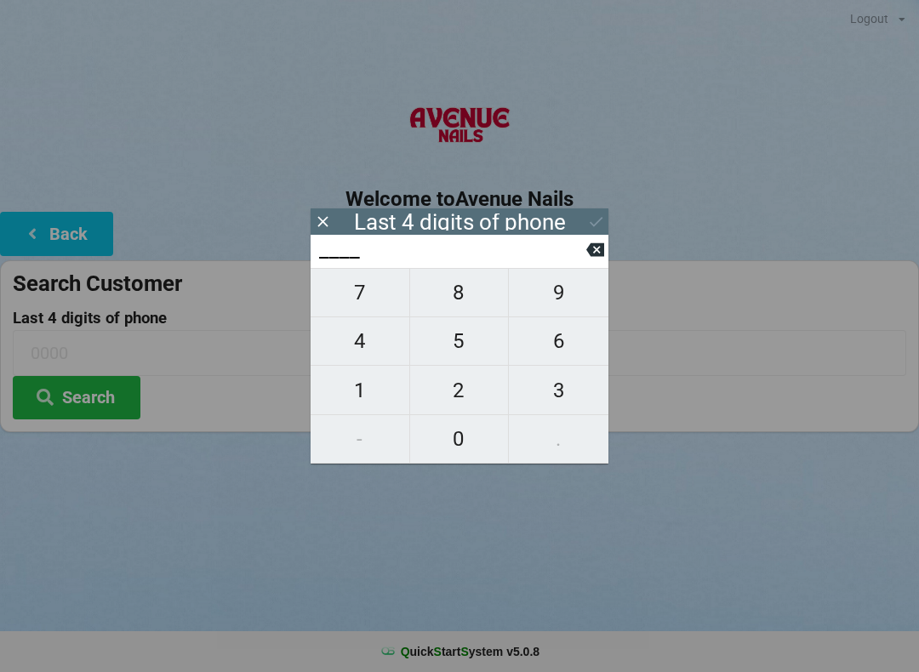
click at [364, 381] on span "1" at bounding box center [359, 391] width 99 height 36
type input "1___"
click at [364, 351] on span "4" at bounding box center [359, 341] width 99 height 36
type input "14__"
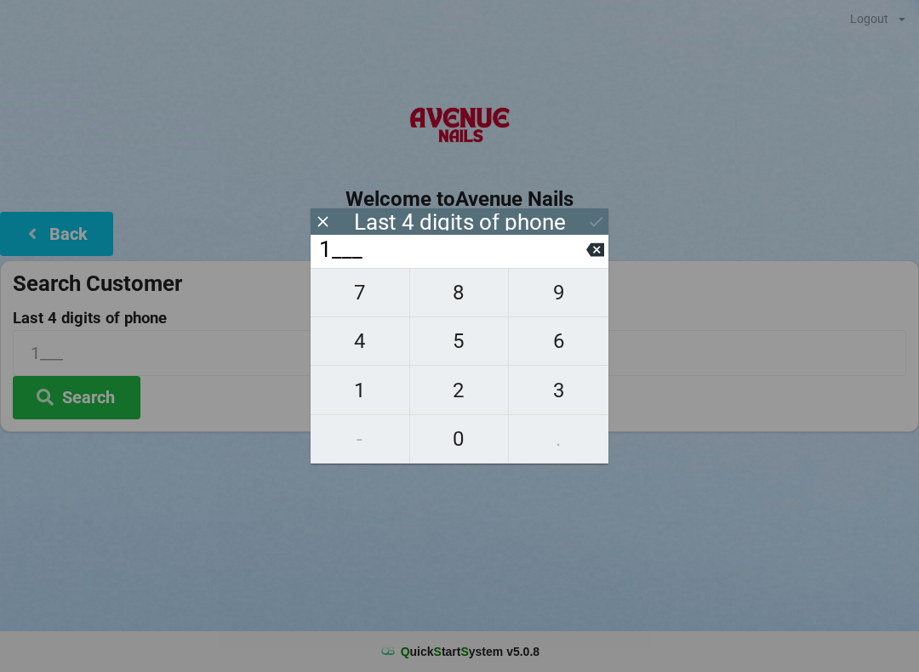
type input "14__"
click at [556, 301] on span "9" at bounding box center [559, 293] width 100 height 36
type input "149_"
click at [464, 400] on span "2" at bounding box center [459, 391] width 99 height 36
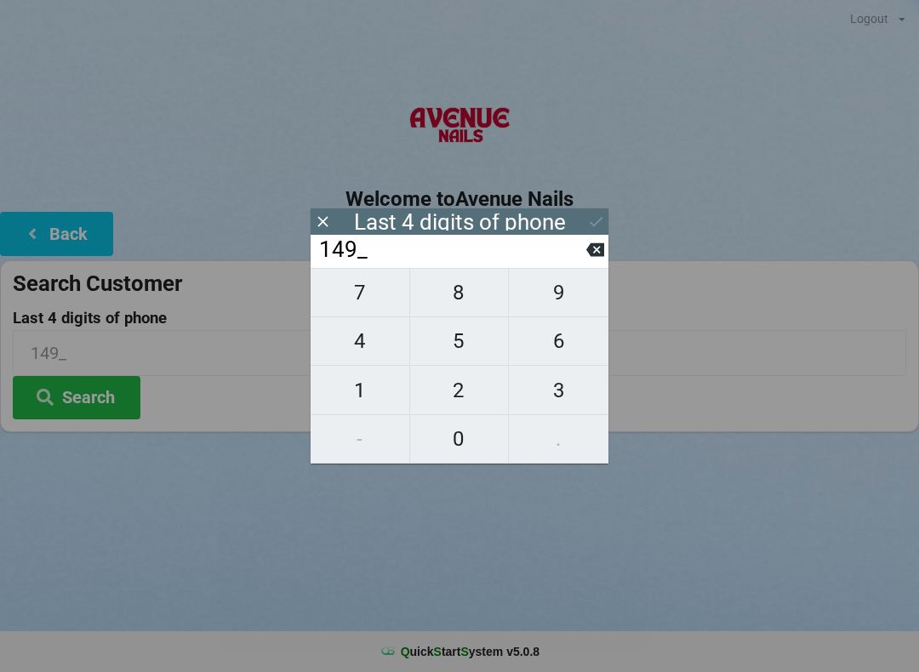
type input "1492"
click at [593, 215] on icon at bounding box center [596, 222] width 18 height 18
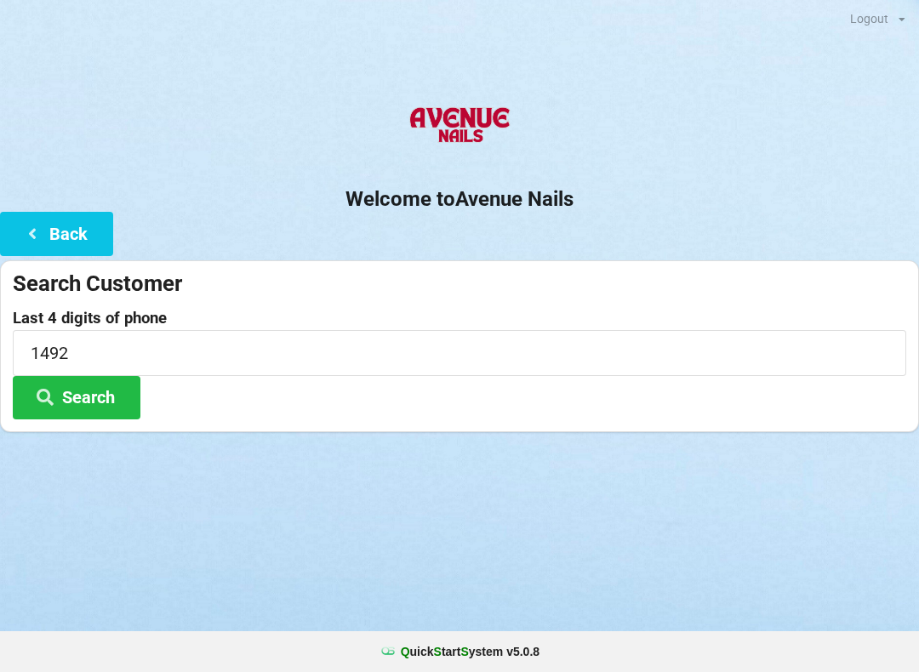
click at [100, 386] on button "Search" at bounding box center [77, 397] width 128 height 43
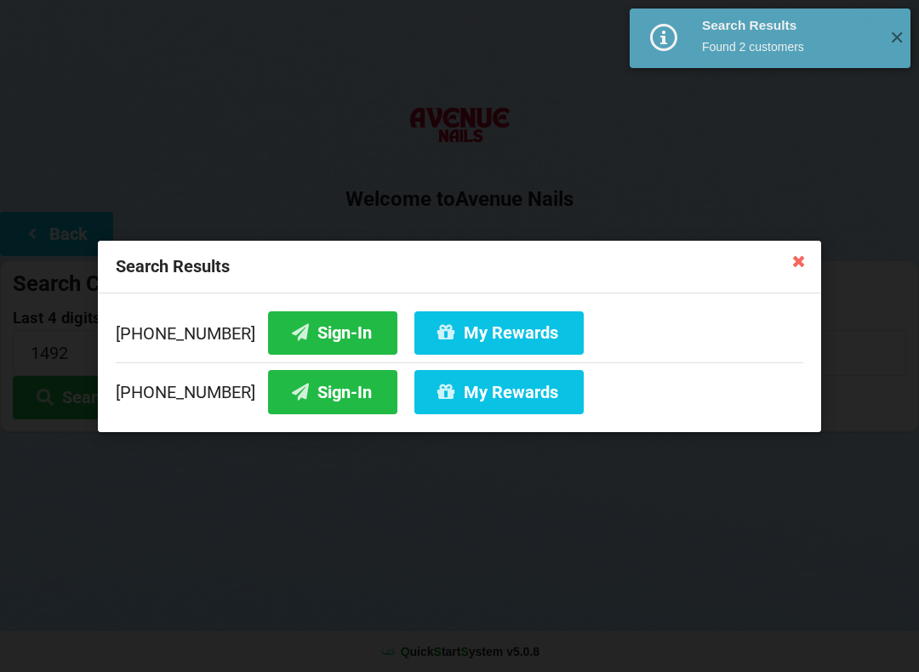
click at [306, 385] on button "Sign-In" at bounding box center [332, 391] width 129 height 43
